Goal: Transaction & Acquisition: Purchase product/service

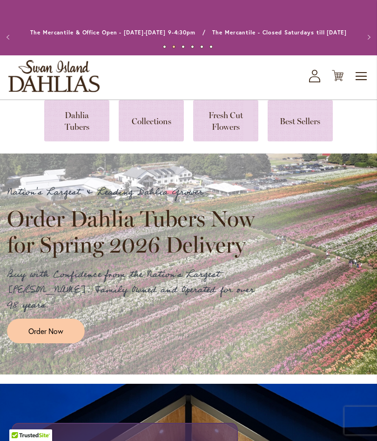
click at [72, 116] on link at bounding box center [76, 120] width 65 height 41
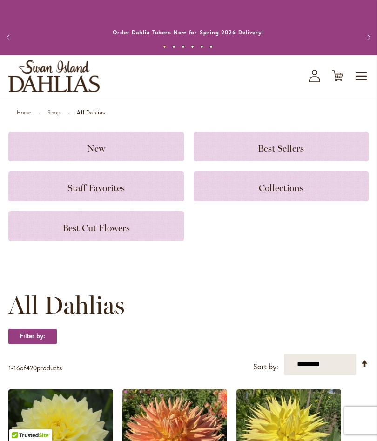
click at [87, 149] on span "New" at bounding box center [96, 148] width 18 height 11
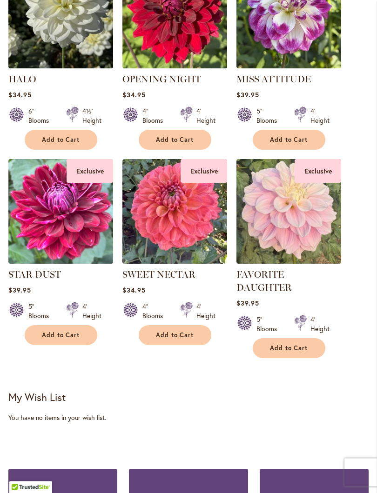
scroll to position [490, 0]
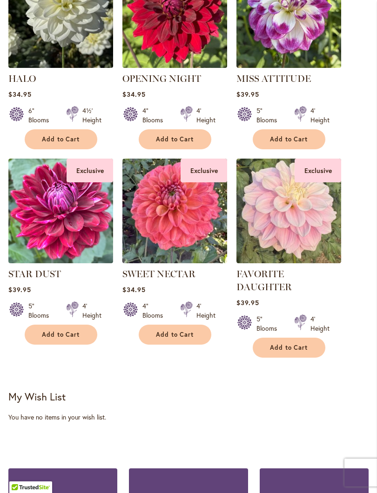
click at [300, 232] on img at bounding box center [288, 211] width 105 height 105
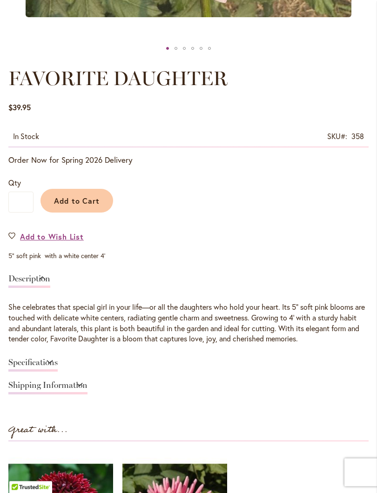
scroll to position [466, 0]
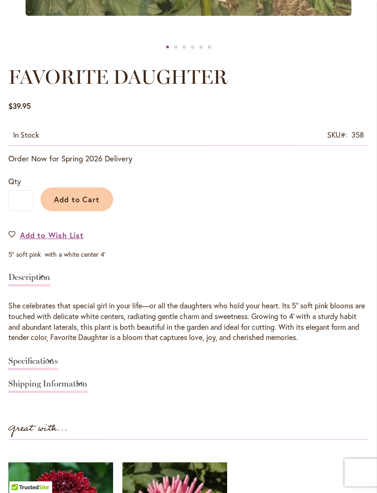
click at [32, 359] on link "Specifications" at bounding box center [32, 363] width 49 height 13
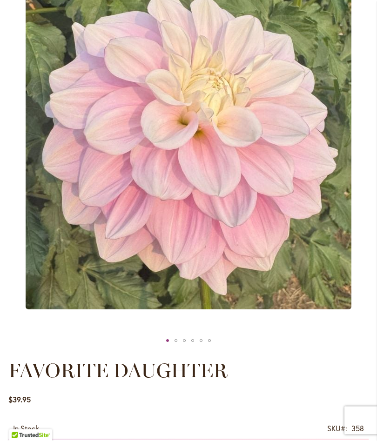
scroll to position [0, 0]
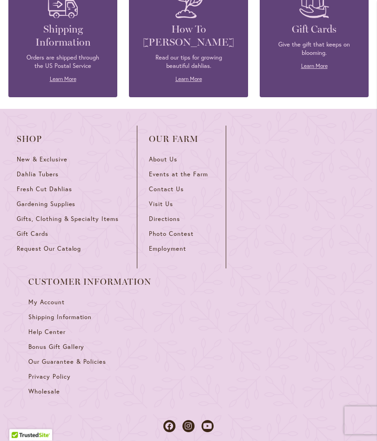
scroll to position [1014, 0]
click at [39, 170] on span "Dahlia Tubers" at bounding box center [38, 174] width 42 height 8
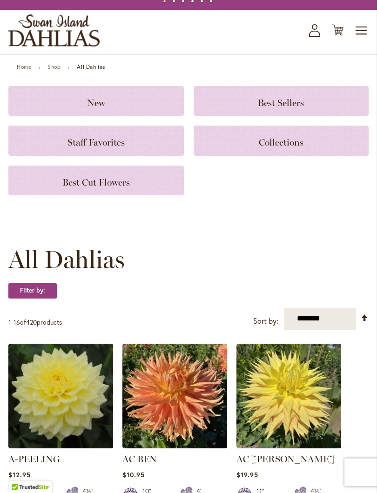
scroll to position [47, 0]
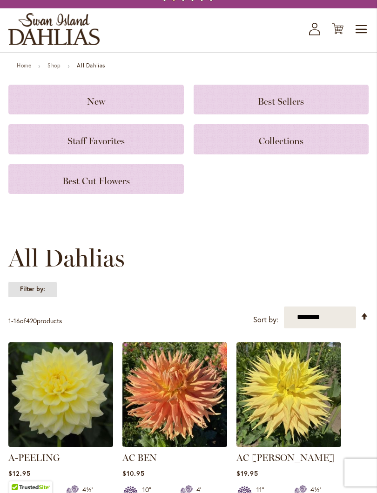
click at [31, 288] on strong "Filter by:" at bounding box center [32, 289] width 48 height 16
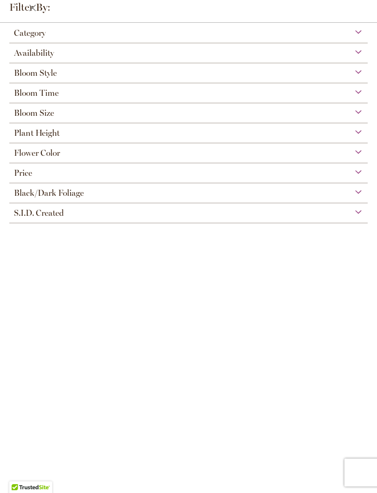
click at [23, 32] on span "Category" at bounding box center [30, 33] width 32 height 10
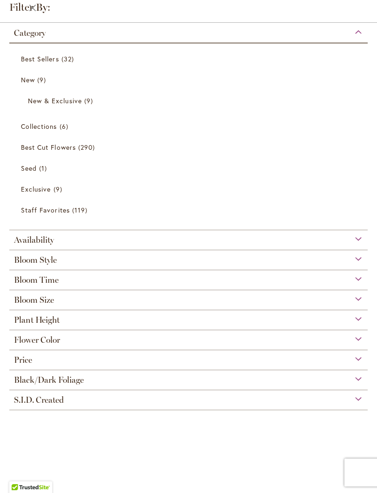
click at [34, 258] on span "Bloom Style" at bounding box center [35, 260] width 43 height 10
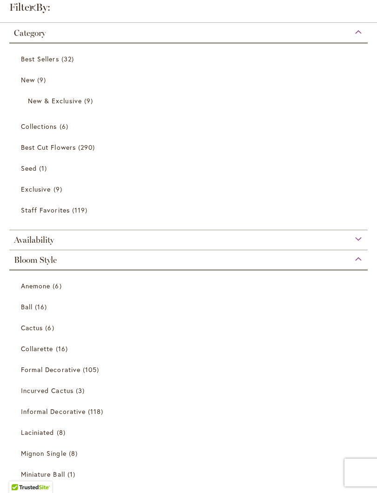
scroll to position [228, 0]
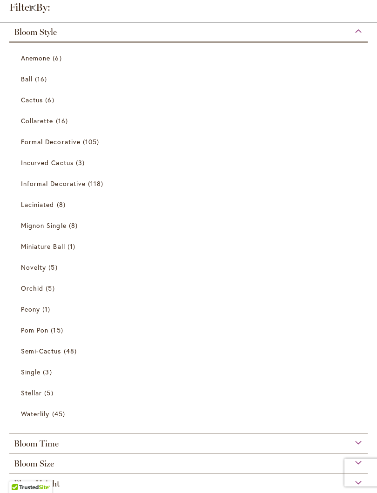
click at [39, 61] on span "Anemone" at bounding box center [35, 57] width 29 height 9
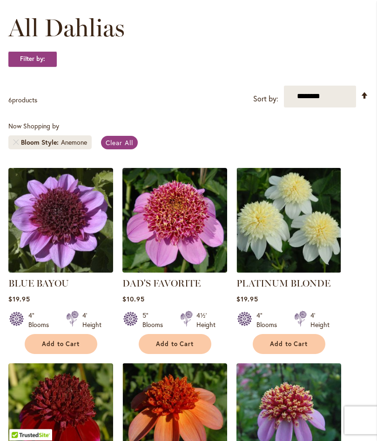
scroll to position [146, 0]
click at [16, 145] on link "Remove Bloom Style Anemone" at bounding box center [16, 143] width 6 height 6
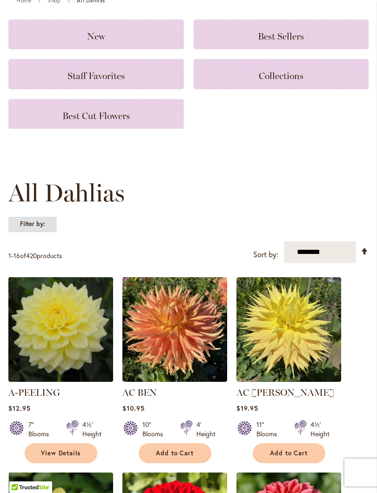
click at [32, 219] on strong "Filter by:" at bounding box center [32, 224] width 48 height 16
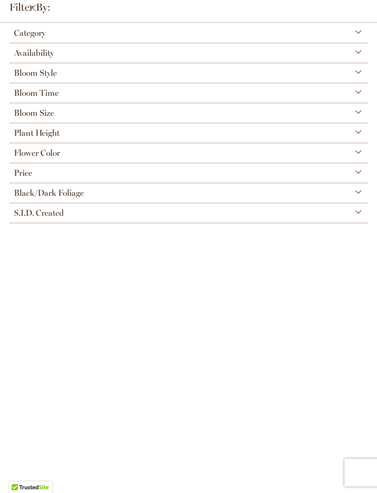
scroll to position [55, 0]
click at [26, 74] on span "Bloom Style" at bounding box center [35, 73] width 43 height 10
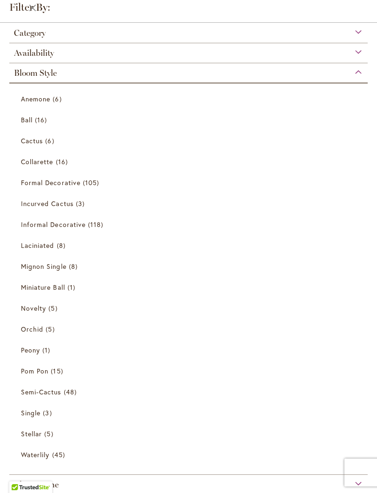
click at [46, 165] on span "Collarette" at bounding box center [37, 161] width 33 height 9
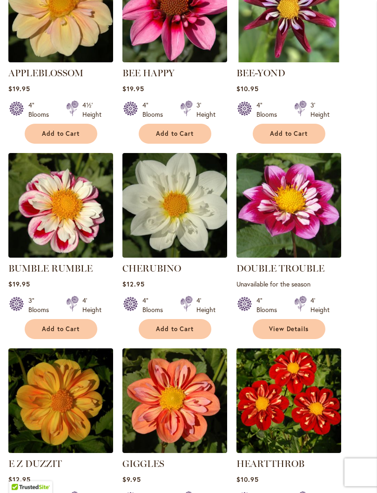
scroll to position [356, 0]
click at [58, 216] on img at bounding box center [60, 205] width 105 height 105
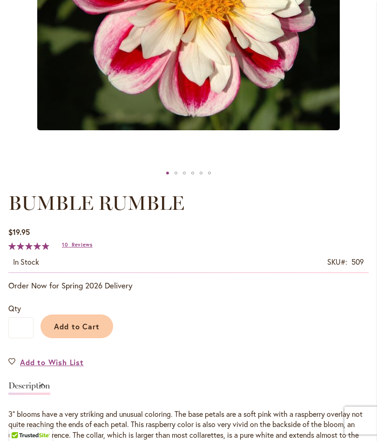
scroll to position [309, 0]
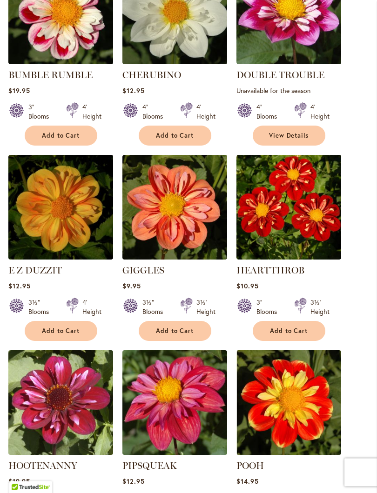
scroll to position [553, 0]
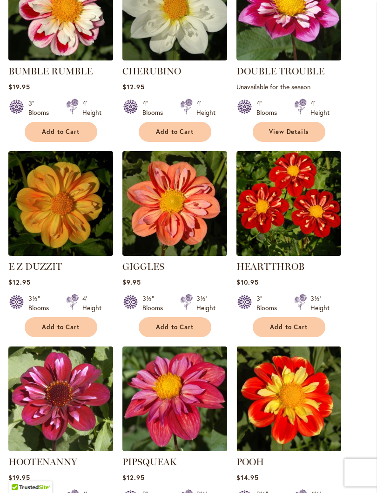
click at [202, 212] on img at bounding box center [174, 203] width 105 height 105
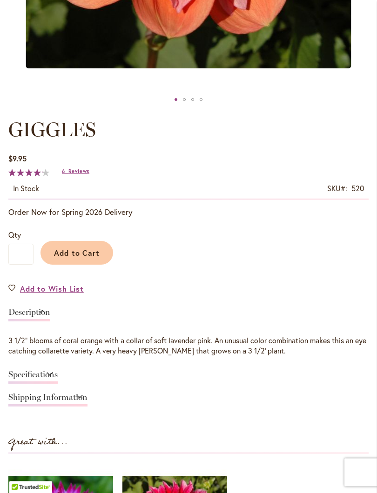
click at [78, 253] on span "Add to Cart" at bounding box center [77, 253] width 46 height 10
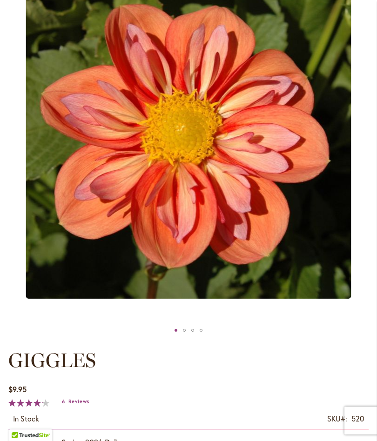
scroll to position [192, 0]
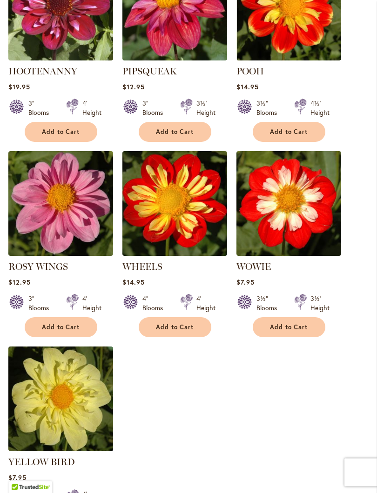
scroll to position [947, 0]
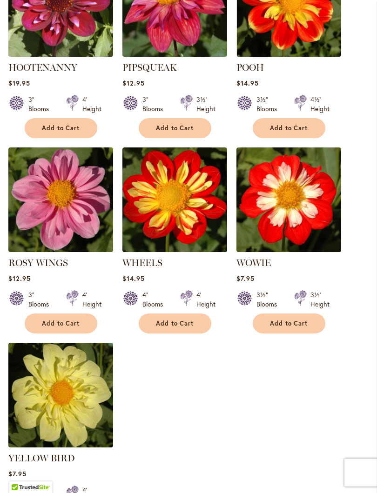
click at [52, 220] on img at bounding box center [60, 199] width 105 height 105
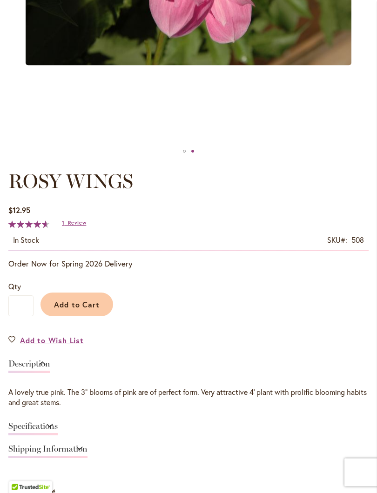
scroll to position [362, 0]
click at [75, 301] on span "Add to Cart" at bounding box center [77, 305] width 46 height 10
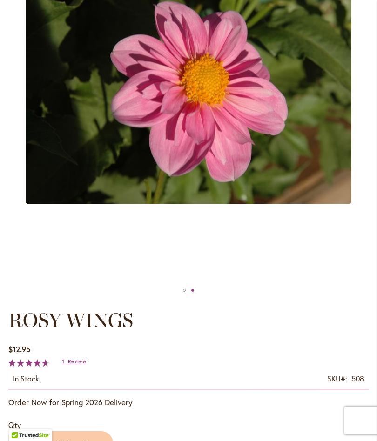
scroll to position [242, 0]
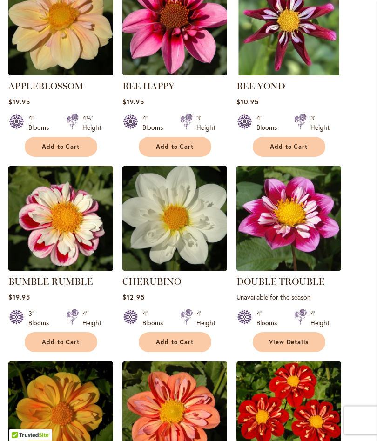
scroll to position [343, 0]
click at [207, 225] on img at bounding box center [174, 218] width 105 height 105
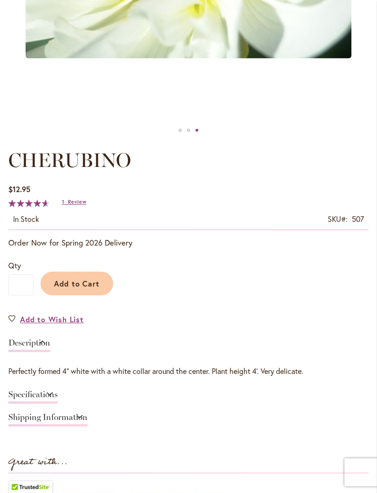
scroll to position [382, 0]
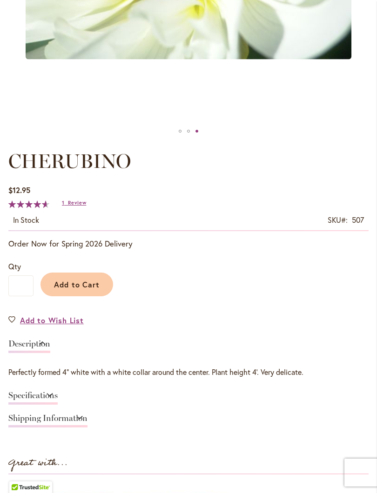
click at [79, 283] on span "Add to Cart" at bounding box center [77, 285] width 46 height 10
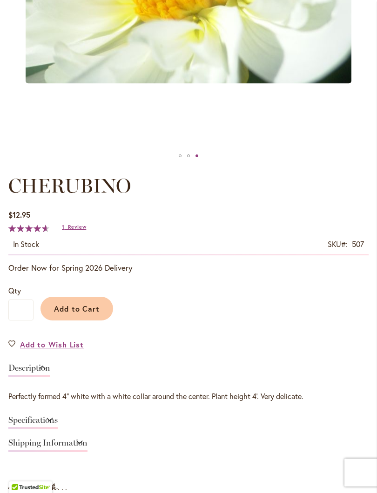
click at [74, 230] on span "Review" at bounding box center [77, 227] width 18 height 7
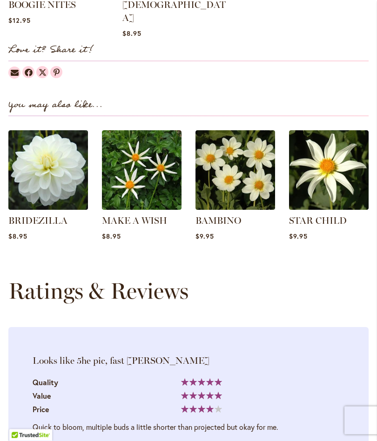
scroll to position [1022, 0]
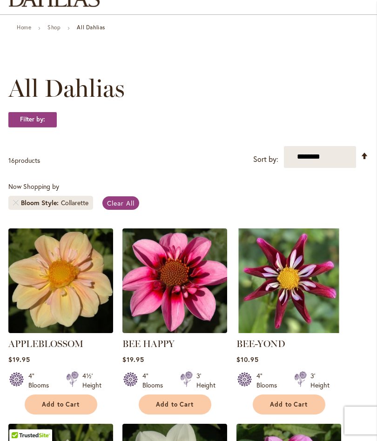
scroll to position [84, 0]
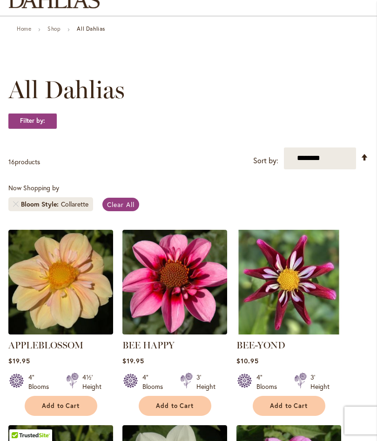
click at [15, 204] on link "Remove Bloom Style Collarette" at bounding box center [16, 204] width 6 height 6
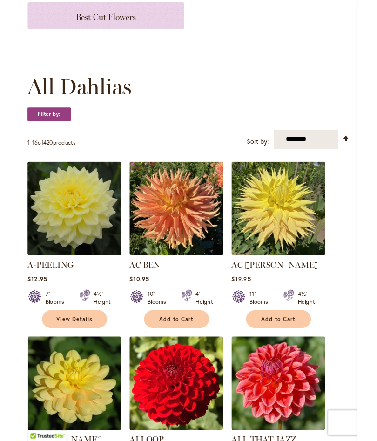
scroll to position [204, 0]
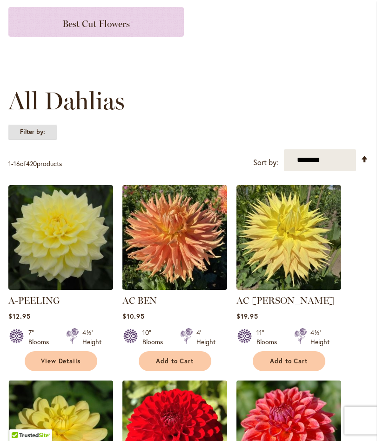
click at [38, 131] on strong "Filter by:" at bounding box center [32, 132] width 48 height 16
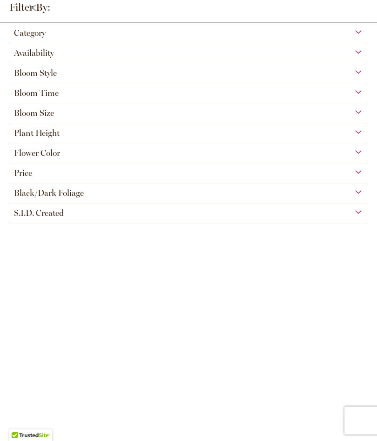
click at [31, 78] on span "Bloom Style" at bounding box center [35, 73] width 43 height 10
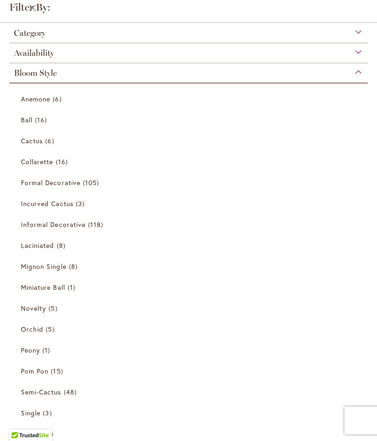
scroll to position [41, 0]
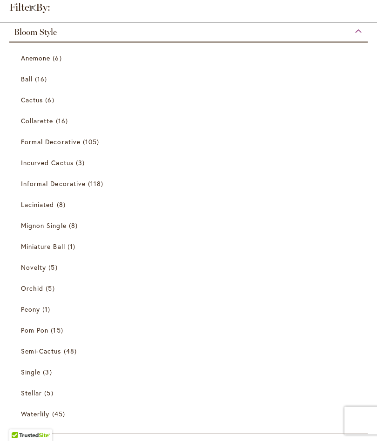
click at [45, 226] on span "Mignon Single" at bounding box center [44, 225] width 46 height 9
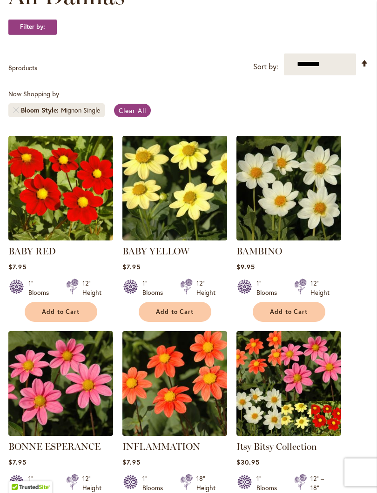
scroll to position [178, 0]
click at [18, 107] on link "Remove Bloom Style Mignon Single" at bounding box center [16, 110] width 6 height 6
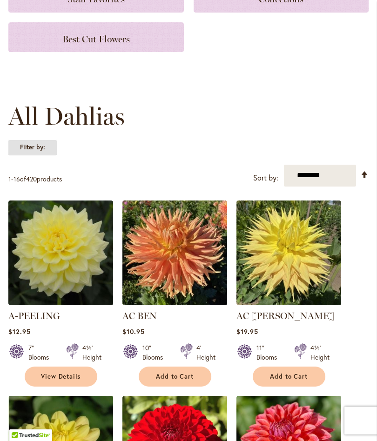
click at [39, 151] on strong "Filter by:" at bounding box center [32, 148] width 48 height 16
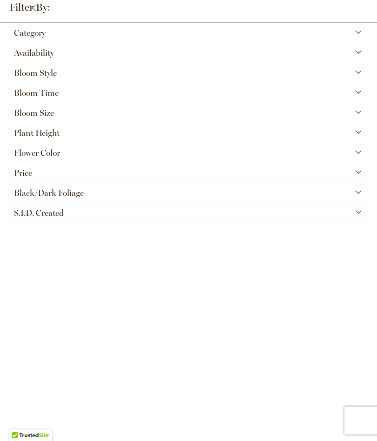
click at [36, 76] on span "Bloom Style" at bounding box center [35, 73] width 43 height 10
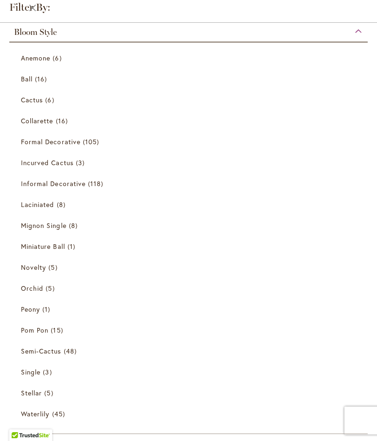
click at [43, 185] on span "Informal Decorative" at bounding box center [53, 183] width 65 height 9
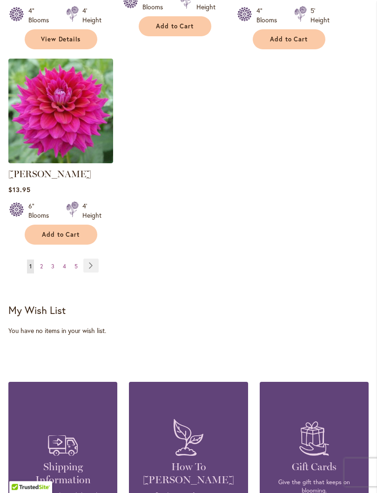
scroll to position [1258, 0]
click at [93, 259] on link "Page Next" at bounding box center [90, 266] width 15 height 14
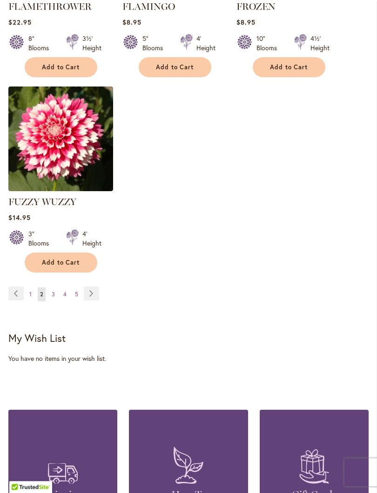
scroll to position [1233, 0]
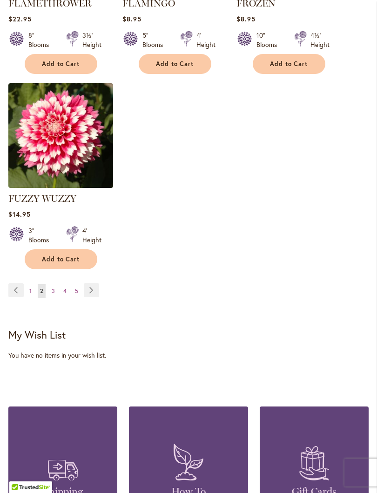
click at [89, 288] on link "Page Next" at bounding box center [91, 290] width 15 height 14
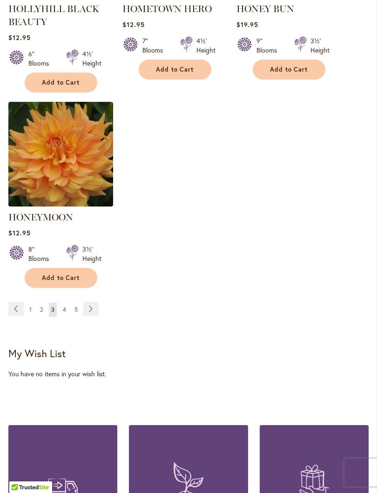
scroll to position [1250, 0]
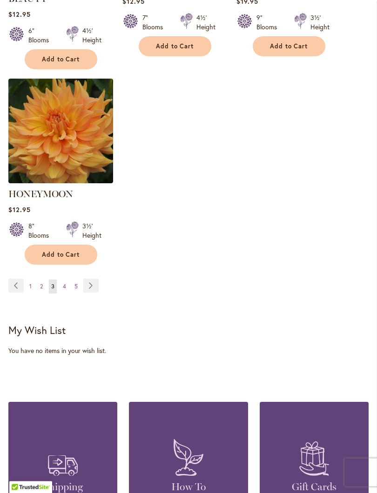
click at [94, 279] on link "Page Next" at bounding box center [90, 286] width 15 height 14
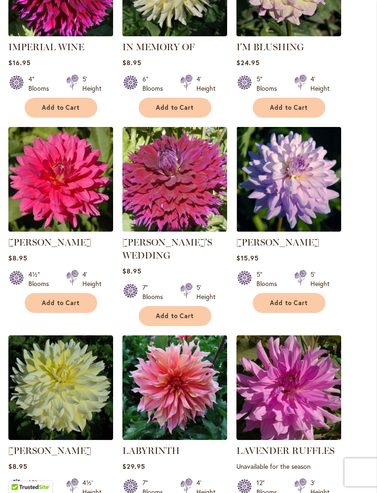
scroll to position [578, 0]
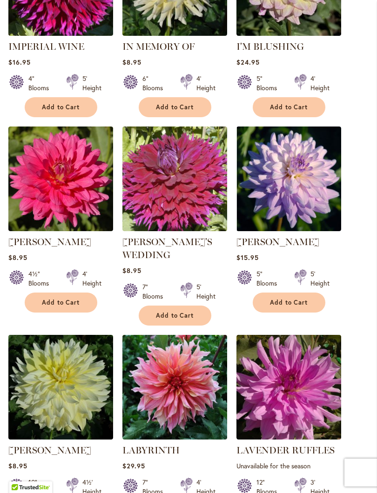
click at [308, 189] on img at bounding box center [288, 179] width 105 height 105
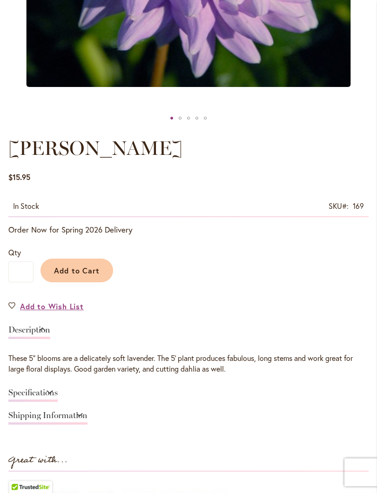
scroll to position [395, 0]
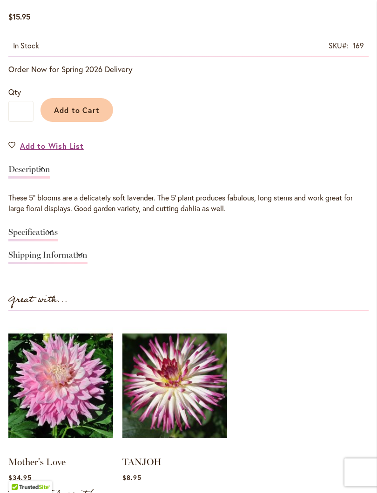
click at [38, 234] on link "Specifications" at bounding box center [32, 234] width 49 height 13
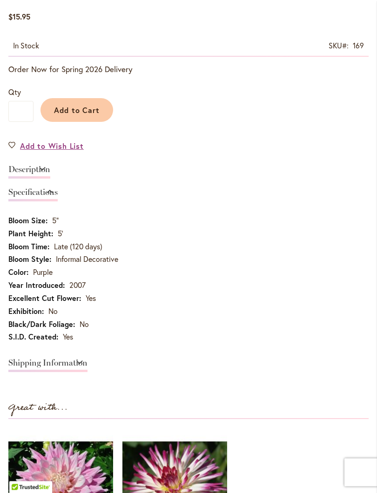
scroll to position [555, 0]
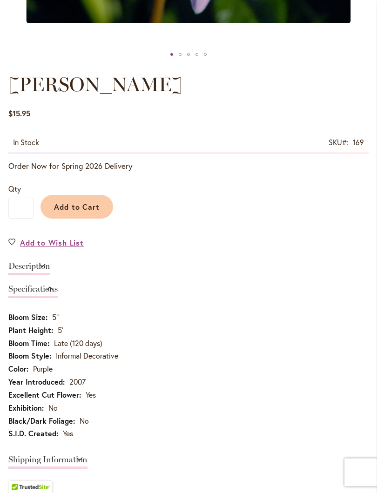
click at [77, 207] on span "Add to Cart" at bounding box center [77, 207] width 46 height 10
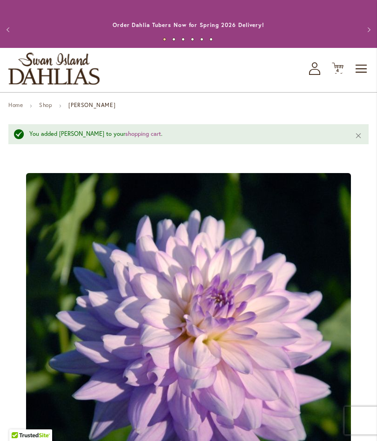
scroll to position [0, 0]
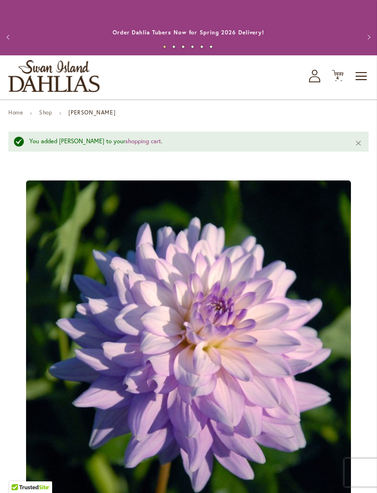
click at [359, 143] on button "Close" at bounding box center [358, 143] width 20 height 22
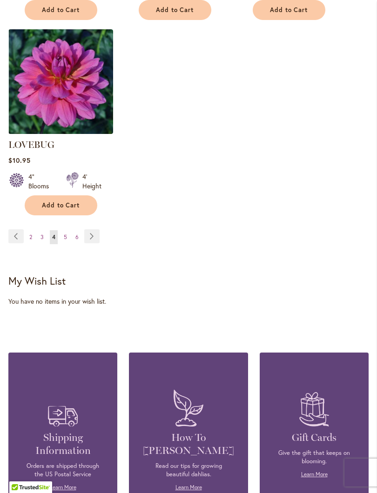
scroll to position [1274, 0]
click at [94, 230] on link "Page Next" at bounding box center [91, 237] width 15 height 14
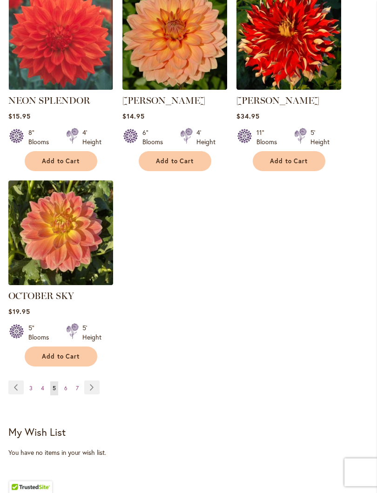
scroll to position [1138, 0]
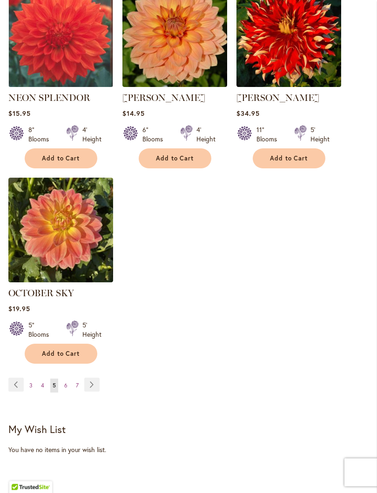
click at [91, 378] on link "Page Next" at bounding box center [91, 385] width 15 height 14
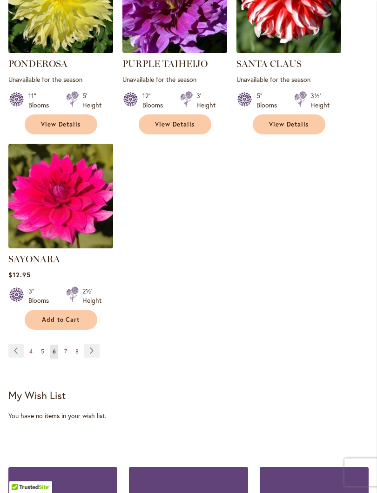
scroll to position [1163, 0]
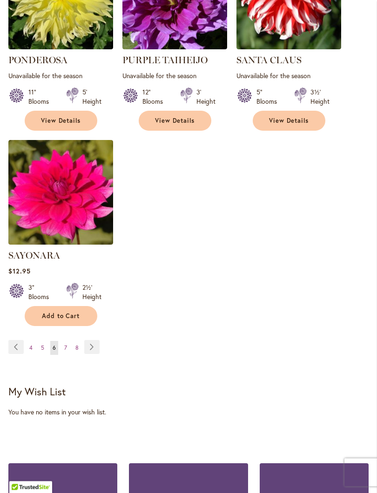
click at [93, 340] on link "Page Next" at bounding box center [91, 347] width 15 height 14
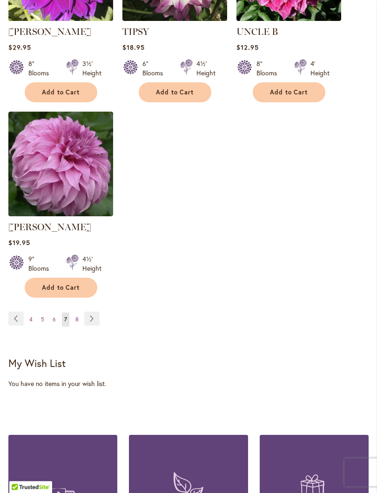
scroll to position [1192, 0]
click at [94, 312] on link "Page Next" at bounding box center [91, 319] width 15 height 14
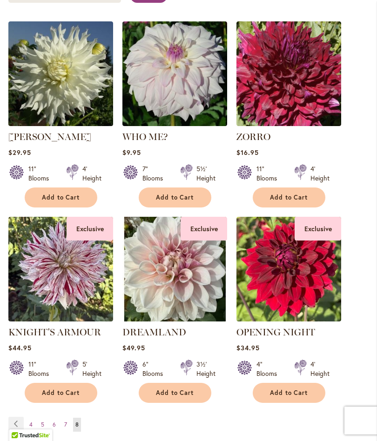
scroll to position [290, 0]
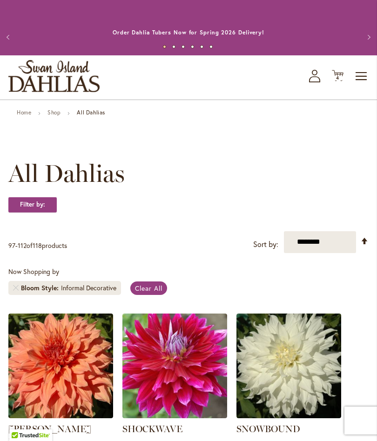
click at [18, 287] on link "Remove Bloom Style Informal Decorative" at bounding box center [16, 288] width 6 height 6
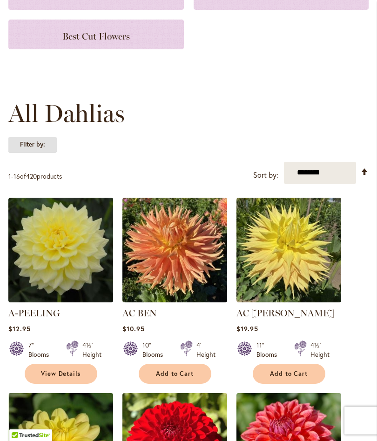
click at [34, 146] on strong "Filter by:" at bounding box center [32, 145] width 48 height 16
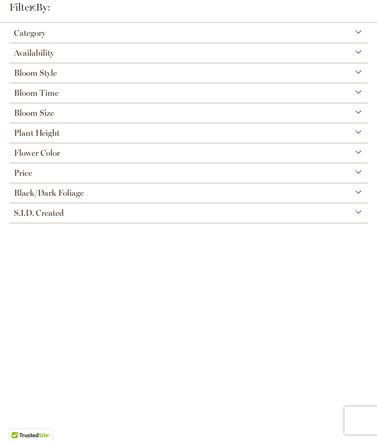
click at [32, 78] on span "Bloom Style" at bounding box center [35, 73] width 43 height 10
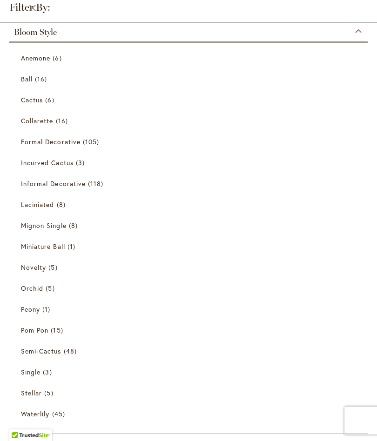
click at [51, 146] on span "Formal Decorative" at bounding box center [51, 141] width 60 height 9
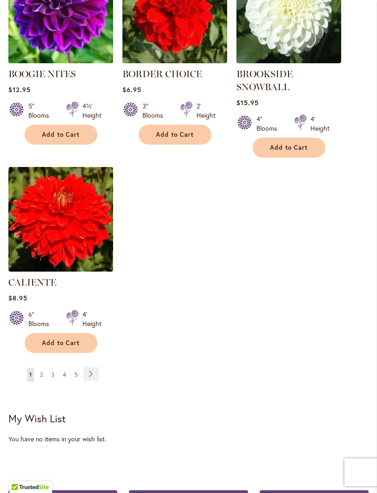
scroll to position [1137, 0]
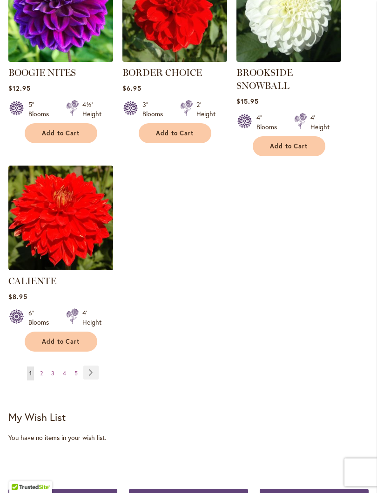
click at [93, 370] on link "Page Next" at bounding box center [90, 373] width 15 height 14
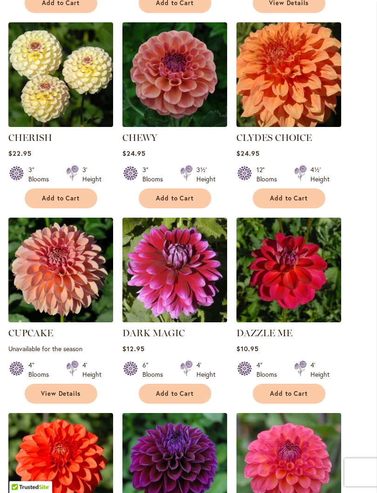
scroll to position [487, 0]
click at [201, 84] on img at bounding box center [174, 74] width 105 height 105
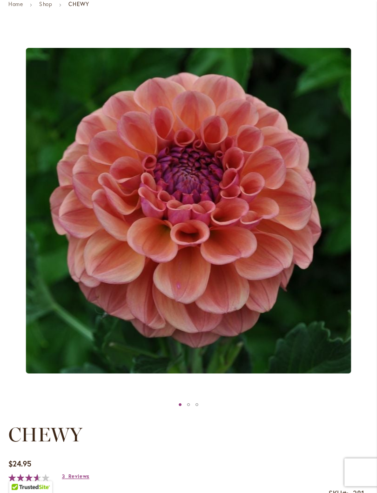
scroll to position [108, 0]
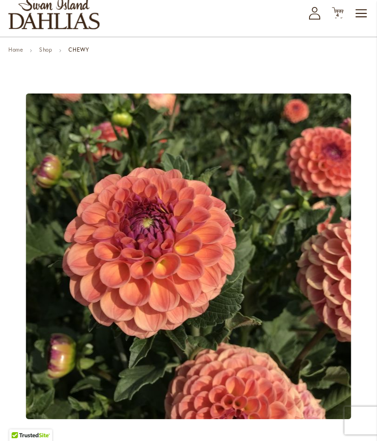
scroll to position [61, 0]
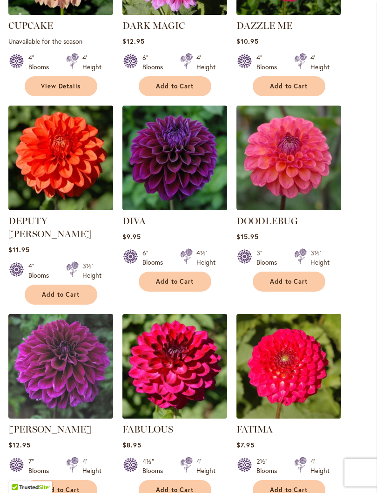
scroll to position [794, 0]
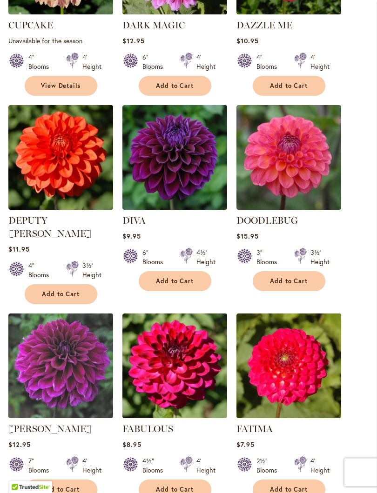
click at [198, 160] on img at bounding box center [174, 158] width 105 height 105
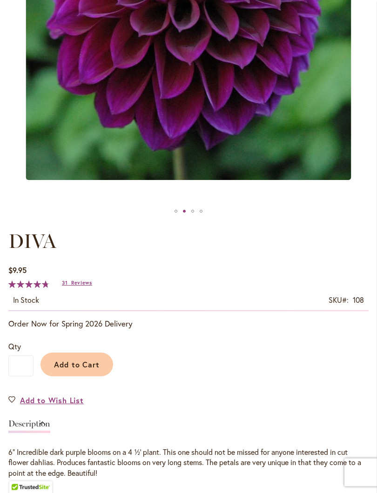
scroll to position [302, 0]
click at [81, 364] on span "Add to Cart" at bounding box center [77, 365] width 46 height 10
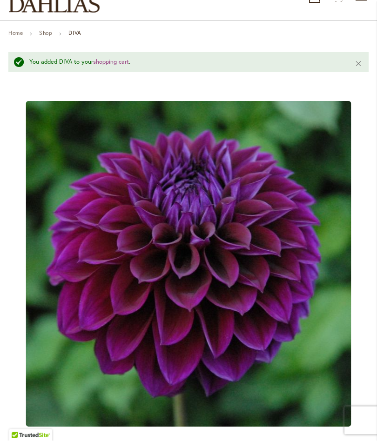
scroll to position [71, 0]
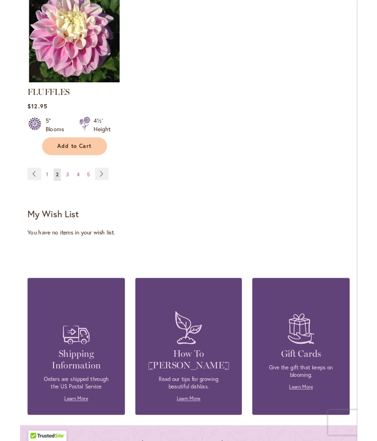
scroll to position [1307, 0]
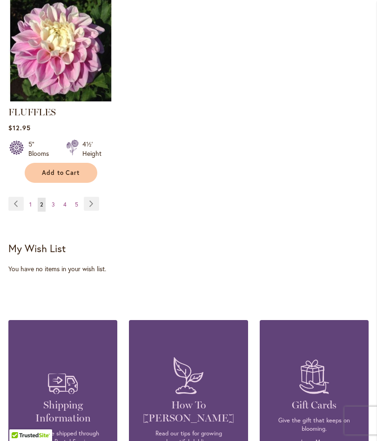
click at [91, 197] on link "Page Next" at bounding box center [91, 204] width 15 height 14
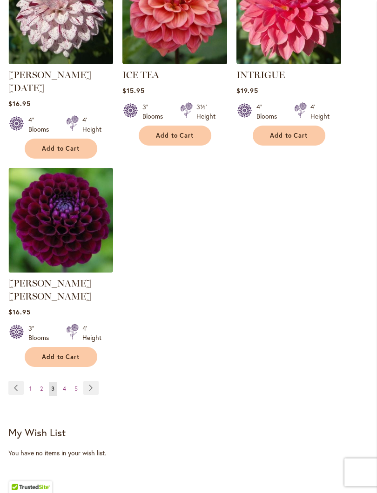
scroll to position [1162, 0]
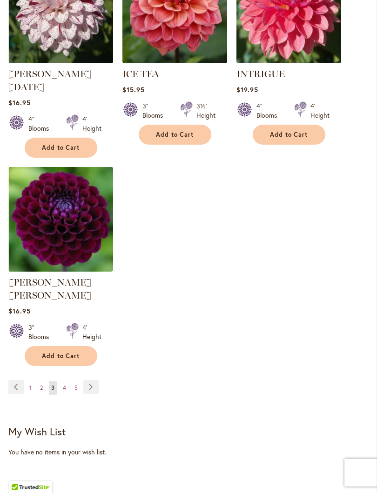
click at [93, 380] on link "Page Next" at bounding box center [90, 387] width 15 height 14
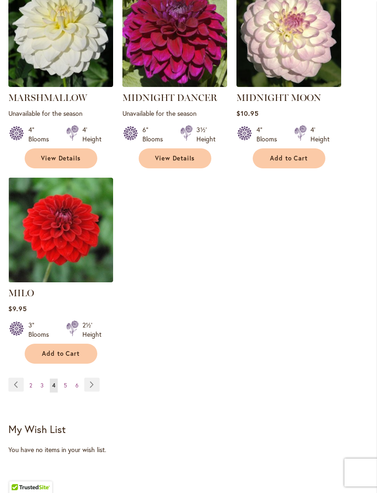
scroll to position [1154, 0]
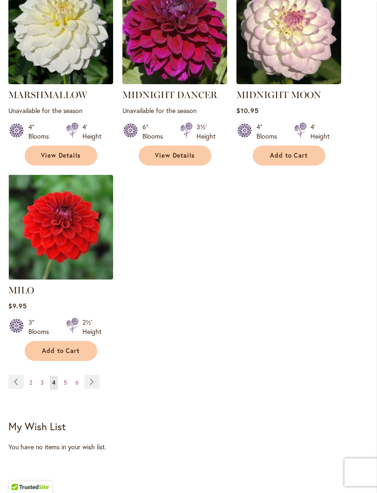
click at [88, 375] on link "Page Next" at bounding box center [91, 382] width 15 height 14
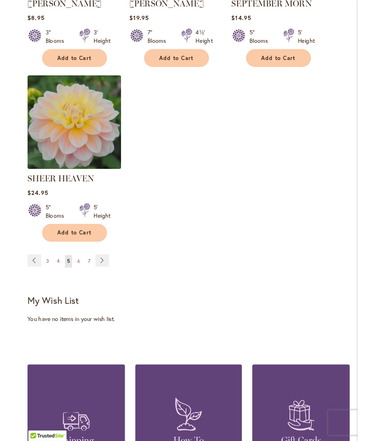
scroll to position [1218, 0]
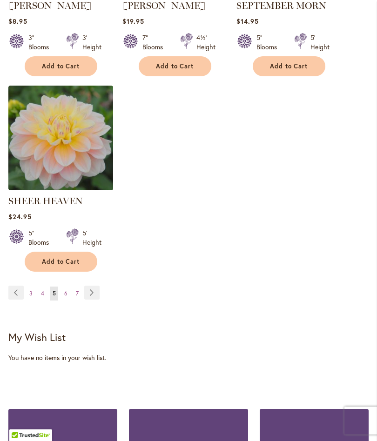
click at [90, 270] on button "Add to Cart" at bounding box center [61, 262] width 73 height 20
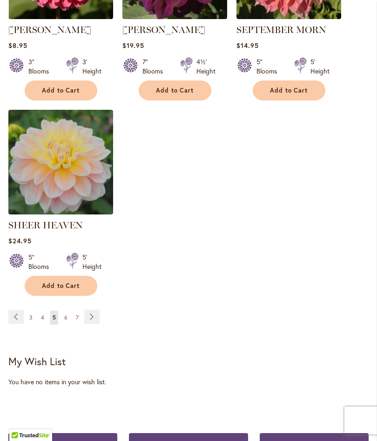
click at [90, 313] on link "Page Next" at bounding box center [91, 317] width 15 height 14
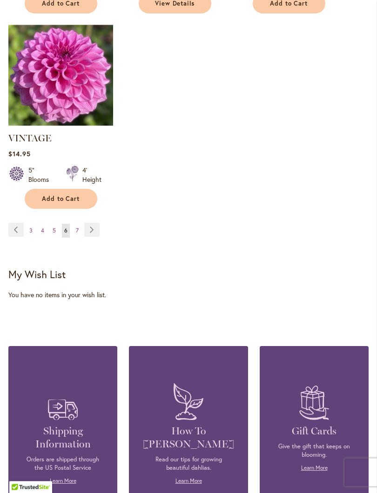
scroll to position [1294, 0]
click at [88, 223] on link "Page Next" at bounding box center [91, 230] width 15 height 14
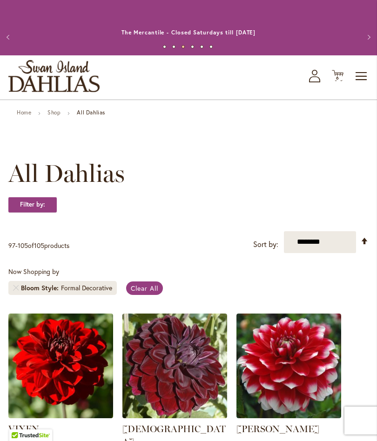
click at [340, 80] on icon "Cart .cls-1 { fill: #231f20; }" at bounding box center [338, 76] width 12 height 12
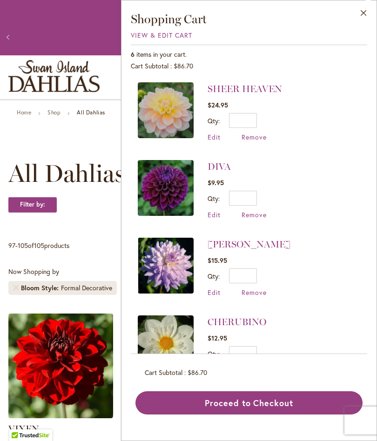
click at [256, 139] on span "Remove" at bounding box center [253, 137] width 25 height 9
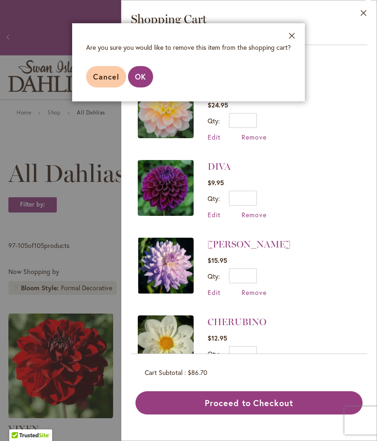
click at [143, 77] on span "OK" at bounding box center [140, 77] width 11 height 10
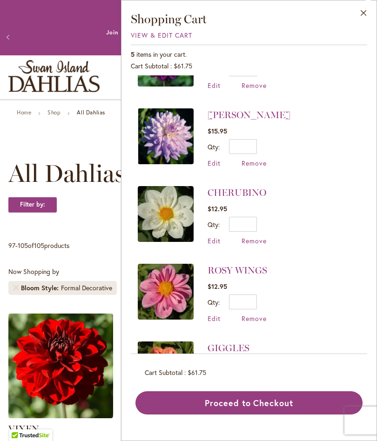
scroll to position [53, 0]
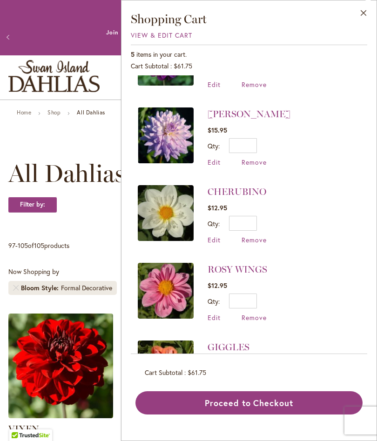
click at [255, 165] on span "Remove" at bounding box center [253, 162] width 25 height 9
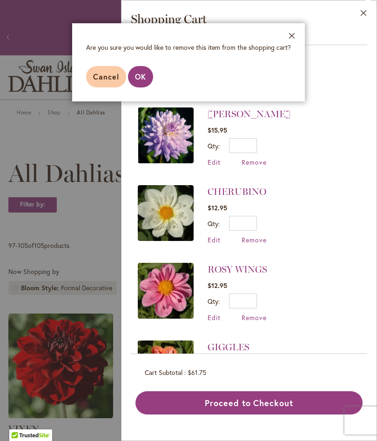
click at [141, 78] on span "OK" at bounding box center [140, 77] width 11 height 10
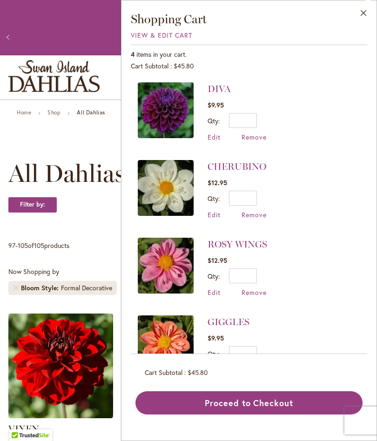
scroll to position [0, 0]
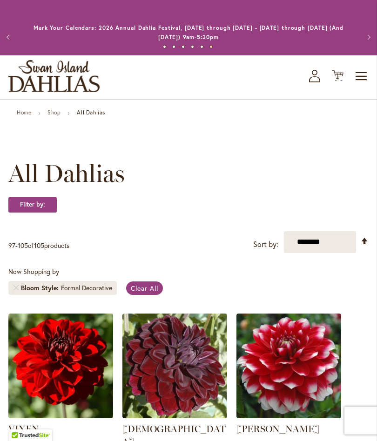
click at [16, 290] on link "Remove Bloom Style Formal Decorative" at bounding box center [16, 288] width 6 height 6
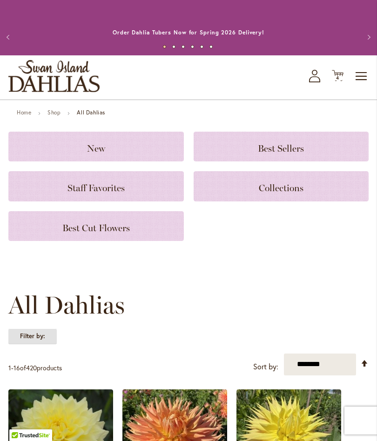
click at [34, 342] on strong "Filter by:" at bounding box center [32, 336] width 48 height 16
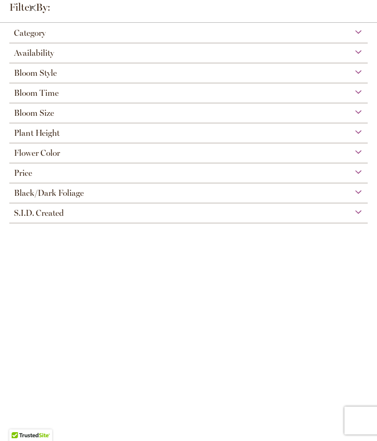
click at [40, 74] on span "Bloom Style" at bounding box center [35, 73] width 43 height 10
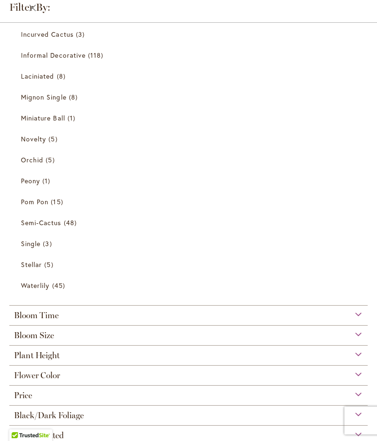
scroll to position [170, 0]
click at [38, 203] on span "Pom Pon" at bounding box center [34, 201] width 27 height 9
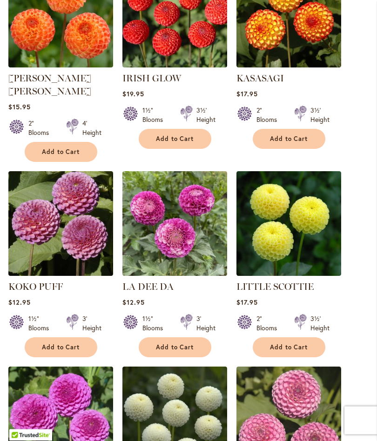
scroll to position [754, 0]
click at [67, 196] on img at bounding box center [60, 223] width 105 height 105
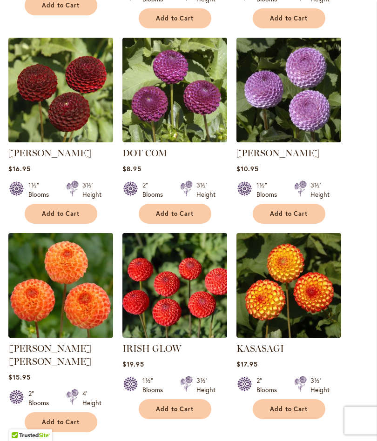
scroll to position [483, 0]
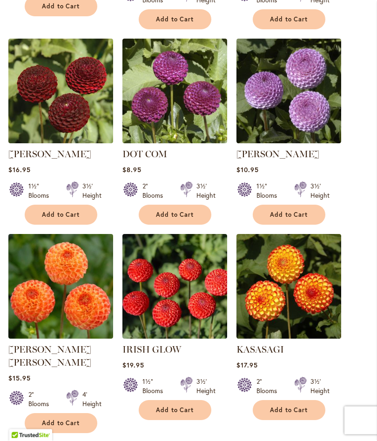
click at [198, 107] on img at bounding box center [174, 91] width 105 height 105
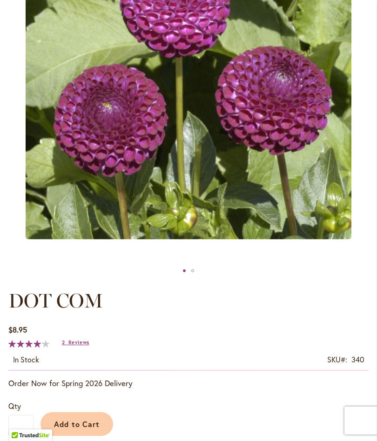
scroll to position [216, 0]
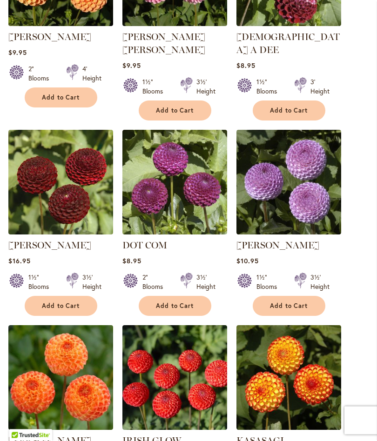
scroll to position [390, 0]
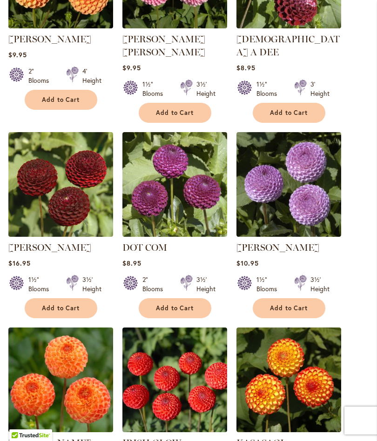
click at [312, 194] on img at bounding box center [288, 184] width 105 height 105
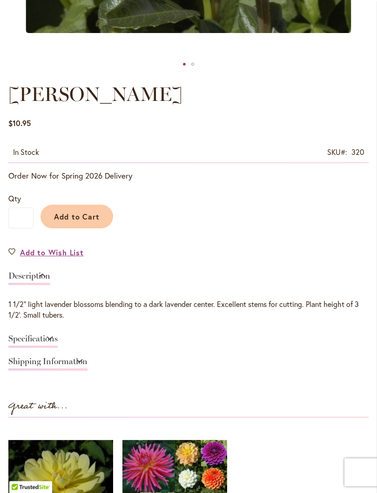
scroll to position [449, 0]
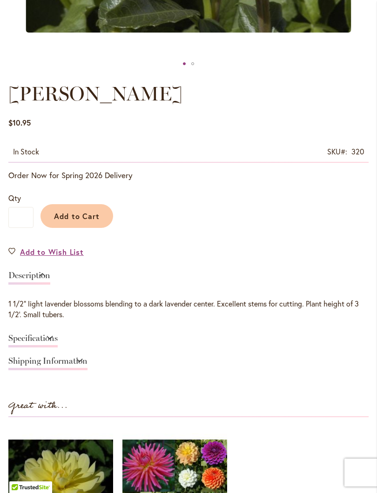
click at [30, 337] on link "Specifications" at bounding box center [32, 340] width 49 height 13
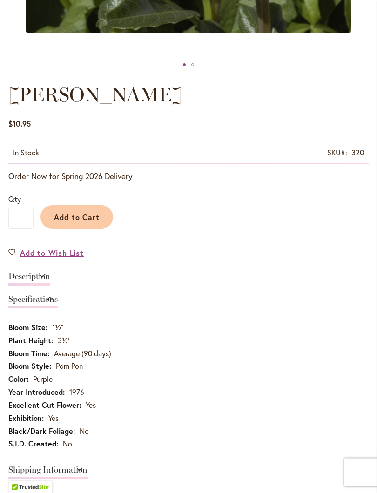
scroll to position [448, 0]
click at [80, 217] on span "Add to Cart" at bounding box center [77, 217] width 46 height 10
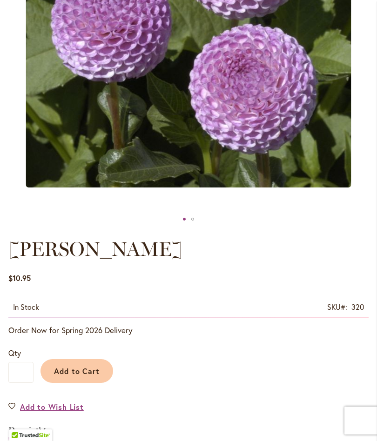
scroll to position [313, 0]
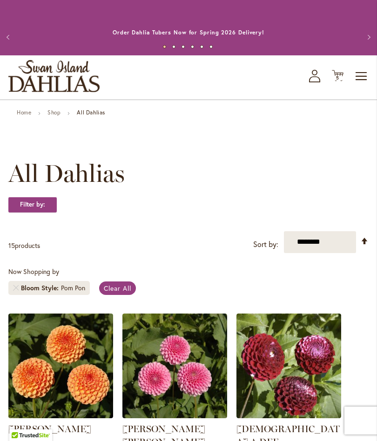
click at [18, 286] on link "Remove Bloom Style Pom Pon" at bounding box center [16, 288] width 6 height 6
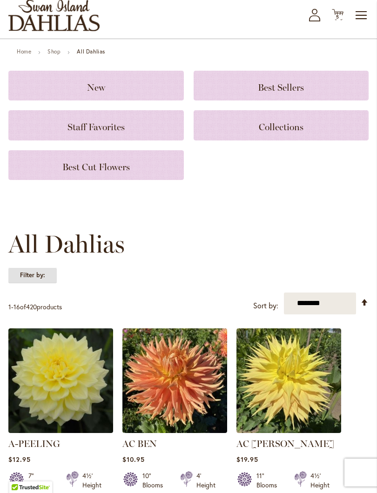
click at [32, 276] on strong "Filter by:" at bounding box center [32, 275] width 48 height 16
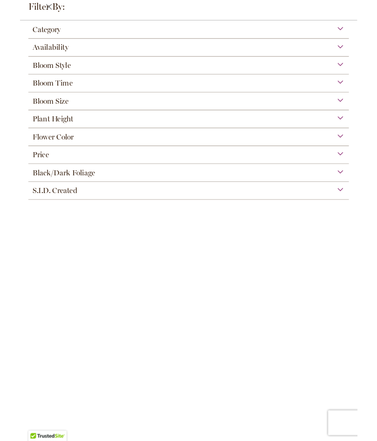
scroll to position [6, 0]
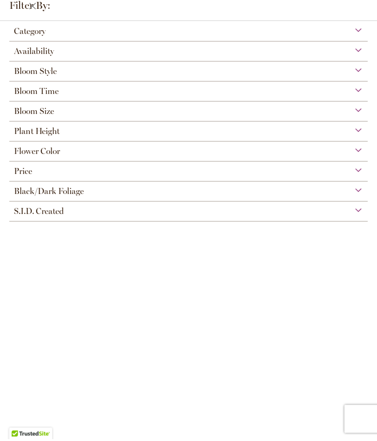
click at [31, 69] on span "Bloom Style" at bounding box center [35, 73] width 43 height 10
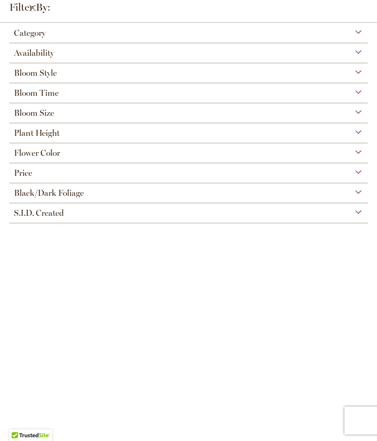
scroll to position [41, 0]
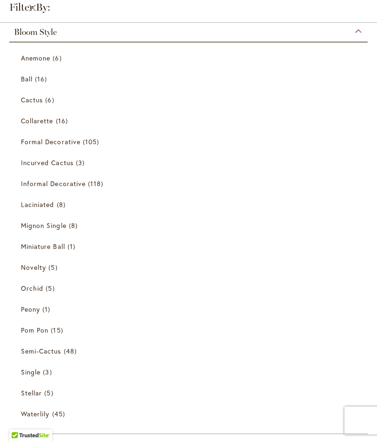
click at [35, 269] on span "Novelty" at bounding box center [33, 267] width 25 height 9
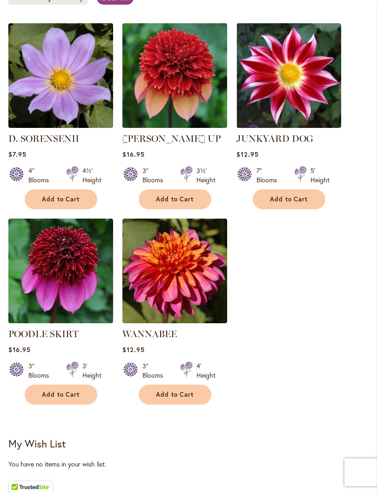
scroll to position [290, 0]
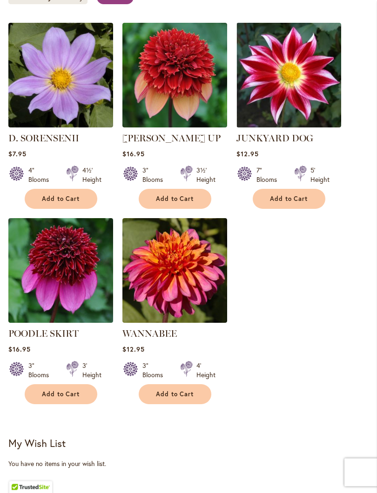
click at [55, 95] on img at bounding box center [60, 75] width 105 height 105
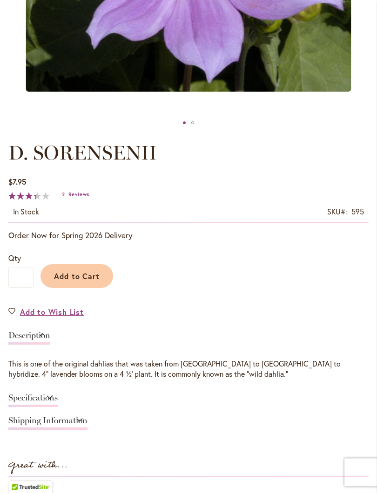
scroll to position [392, 0]
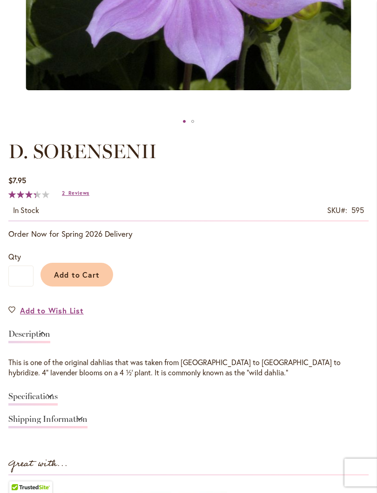
click at [29, 397] on link "Specifications" at bounding box center [32, 398] width 49 height 13
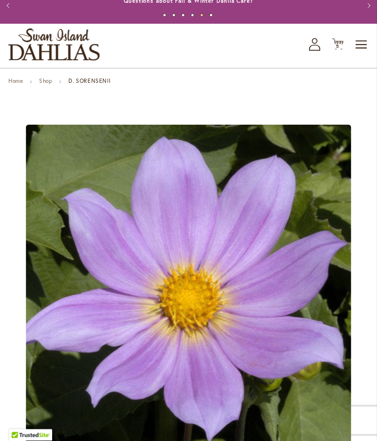
scroll to position [0, 0]
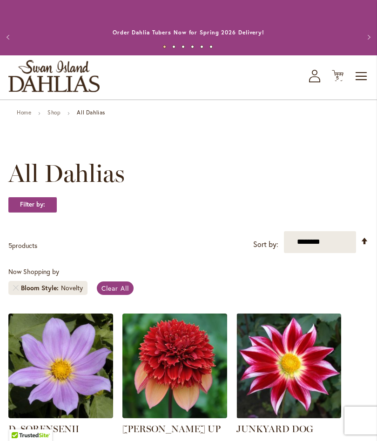
click at [16, 288] on link "Remove Bloom Style Novelty" at bounding box center [16, 288] width 6 height 6
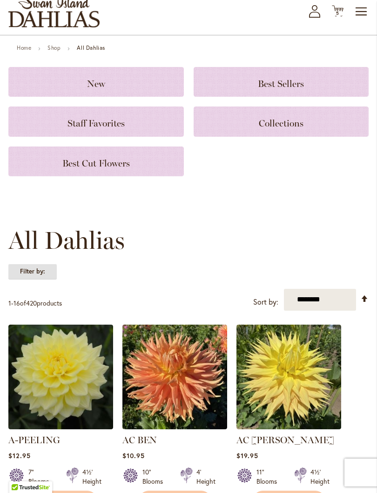
click at [33, 272] on strong "Filter by:" at bounding box center [32, 272] width 48 height 16
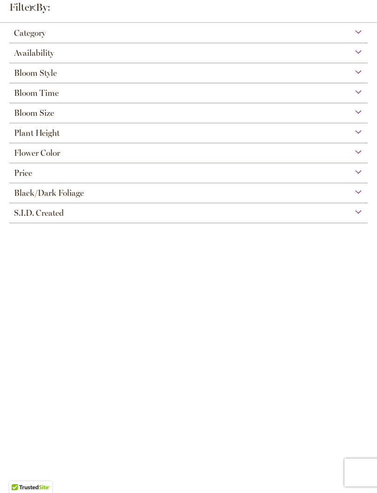
scroll to position [55, 0]
click at [33, 78] on span "Bloom Style" at bounding box center [35, 73] width 43 height 10
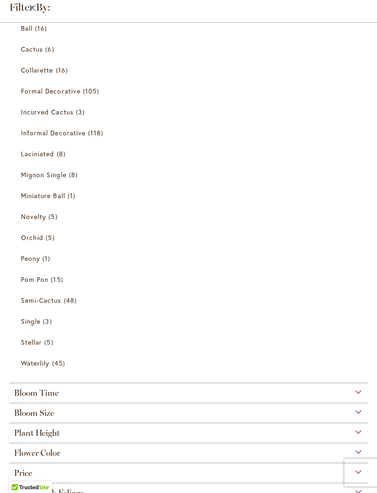
scroll to position [93, 0]
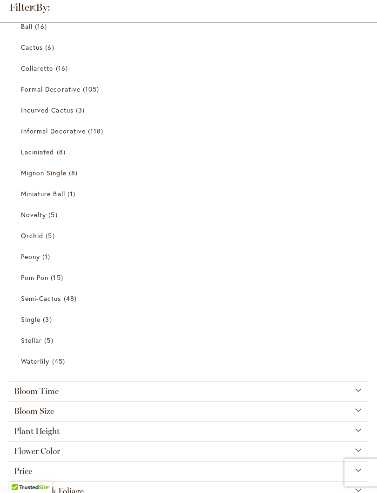
click at [39, 366] on span "Waterlily" at bounding box center [35, 361] width 28 height 9
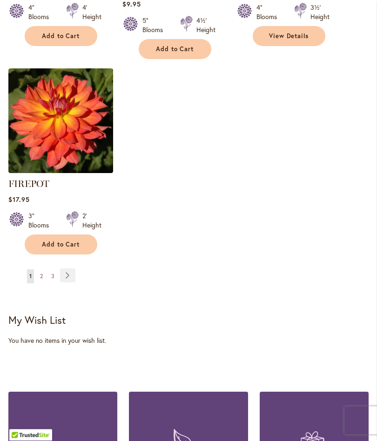
scroll to position [1227, 0]
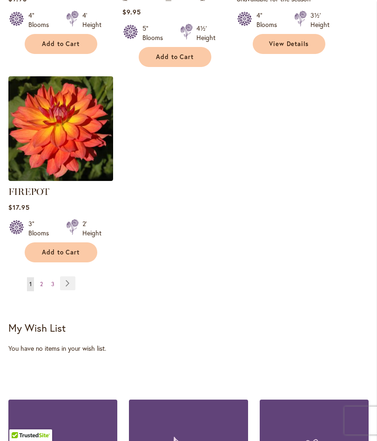
click at [68, 276] on link "Page Next" at bounding box center [67, 283] width 15 height 14
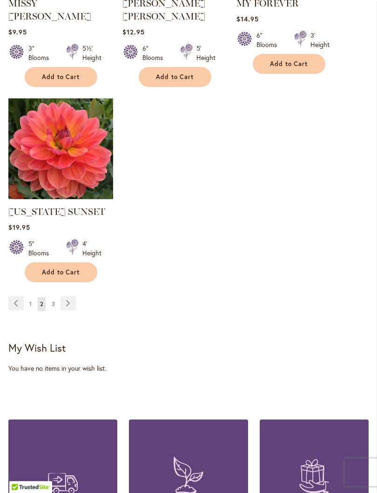
scroll to position [1233, 0]
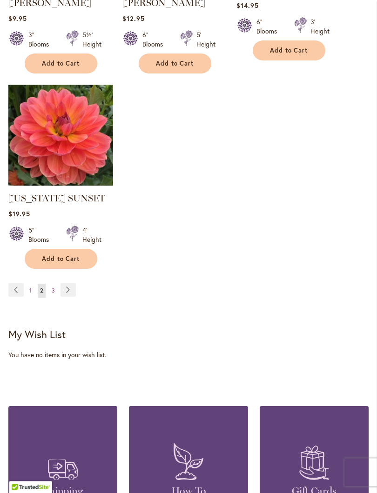
click at [71, 283] on link "Page Next" at bounding box center [67, 290] width 15 height 14
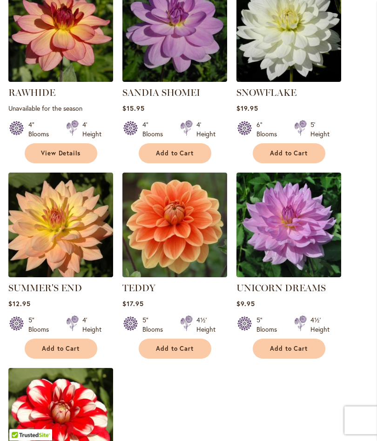
scroll to position [705, 0]
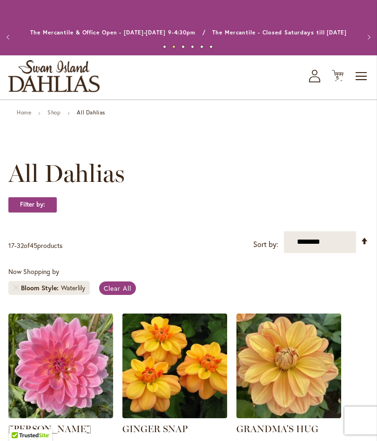
click at [16, 288] on link "Remove Bloom Style Waterlily" at bounding box center [16, 288] width 6 height 6
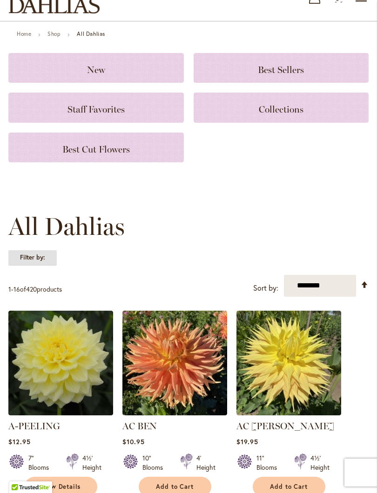
click at [34, 259] on strong "Filter by:" at bounding box center [32, 258] width 48 height 16
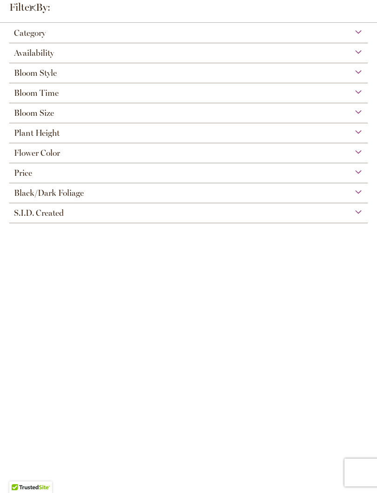
click at [34, 75] on span "Bloom Style" at bounding box center [35, 73] width 43 height 10
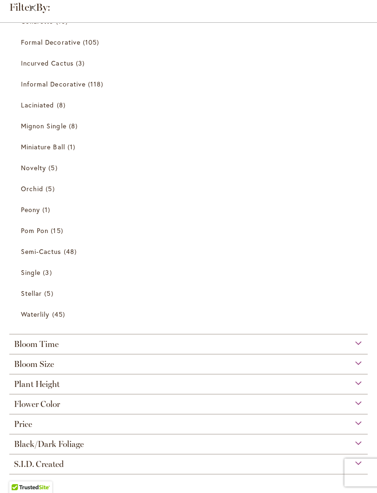
scroll to position [145, 0]
click at [40, 188] on span "Orchid" at bounding box center [32, 188] width 22 height 9
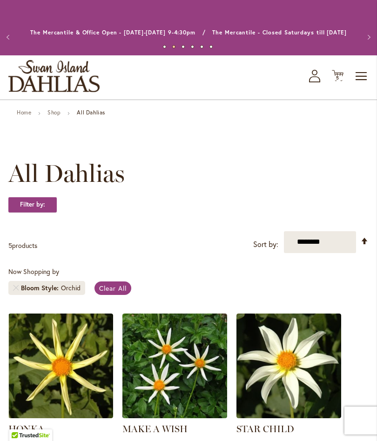
click at [337, 78] on span "5" at bounding box center [337, 78] width 3 height 6
